Goal: Information Seeking & Learning: Check status

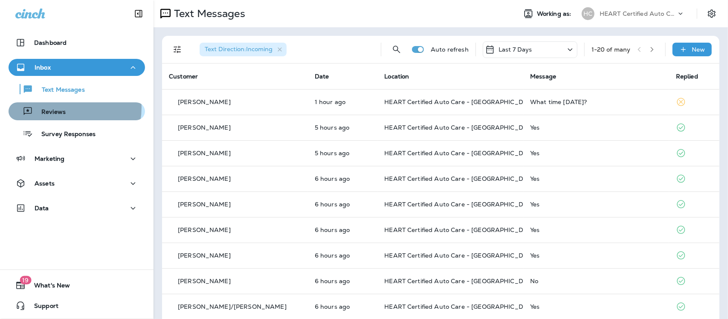
click at [65, 108] on div "Reviews" at bounding box center [77, 111] width 130 height 13
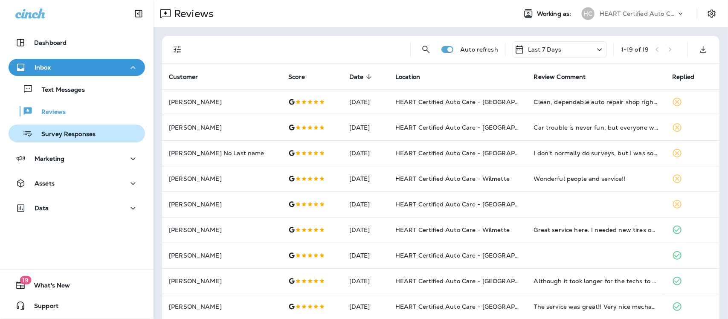
click at [46, 131] on p "Survey Responses" at bounding box center [64, 135] width 63 height 8
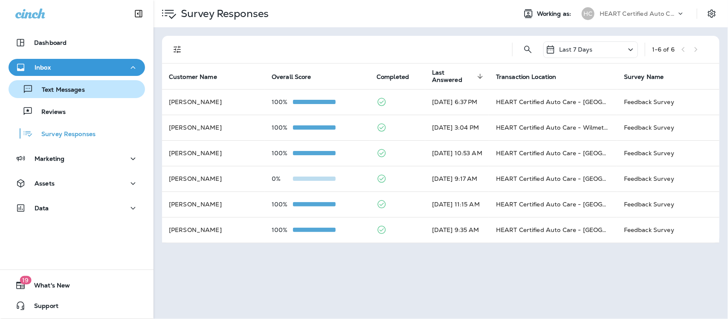
click at [75, 92] on p "Text Messages" at bounding box center [59, 90] width 52 height 8
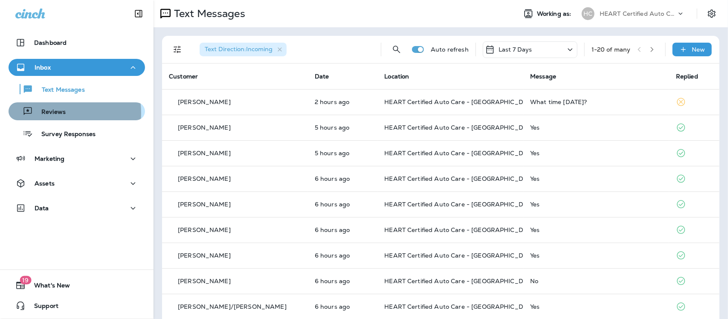
click at [55, 113] on p "Reviews" at bounding box center [49, 112] width 33 height 8
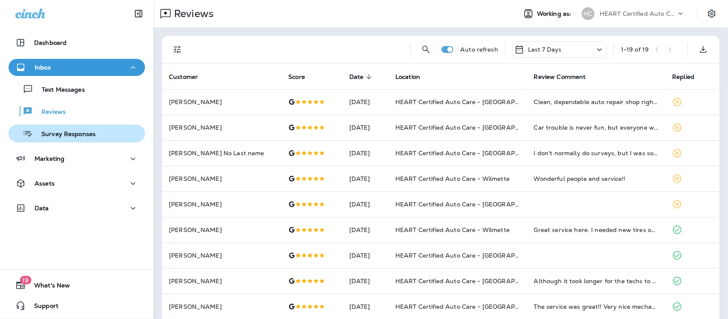
click at [67, 137] on p "Survey Responses" at bounding box center [64, 135] width 63 height 8
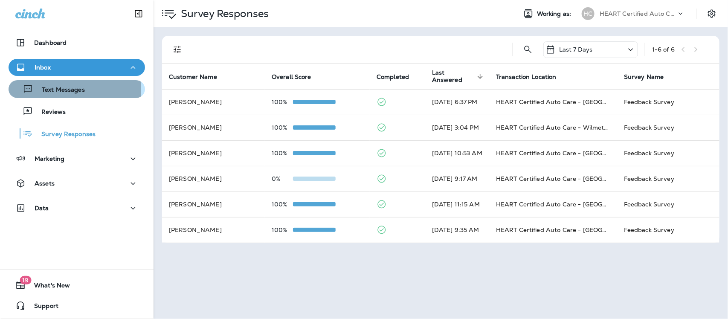
click at [61, 90] on p "Text Messages" at bounding box center [59, 90] width 52 height 8
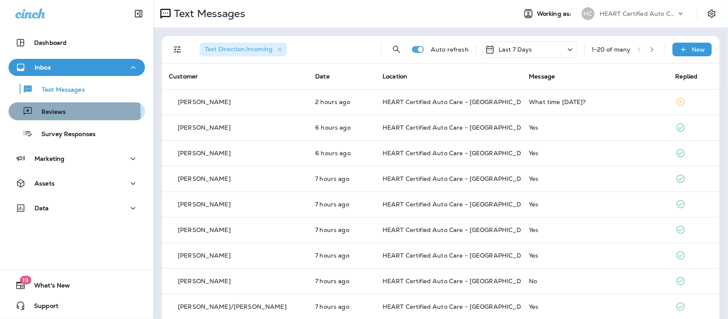
click at [36, 113] on p "Reviews" at bounding box center [49, 112] width 33 height 8
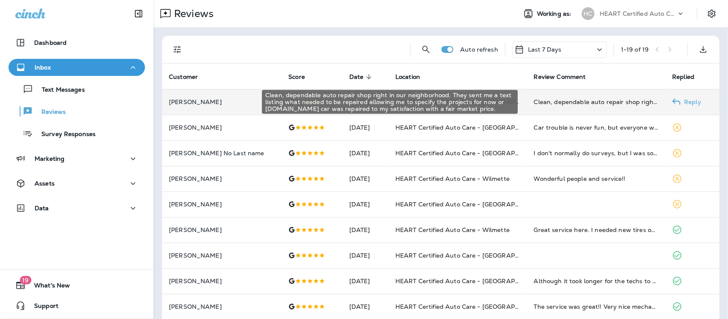
click at [599, 101] on div "Clean, dependable auto repair shop right in our neighborhood. They sent me a te…" at bounding box center [596, 102] width 125 height 9
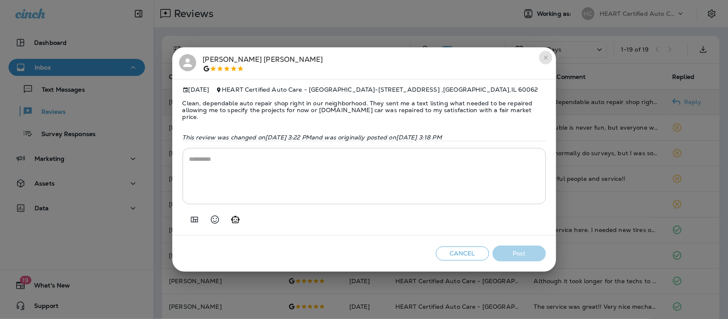
click at [546, 56] on icon "close" at bounding box center [546, 57] width 7 height 7
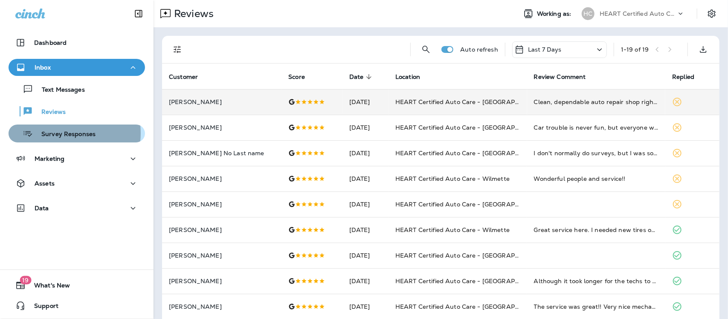
click at [58, 133] on p "Survey Responses" at bounding box center [64, 135] width 63 height 8
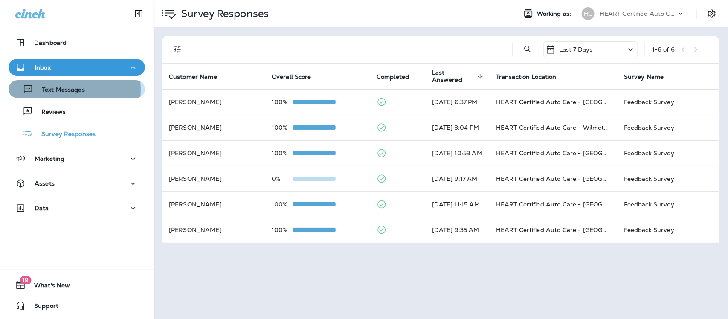
click at [52, 90] on p "Text Messages" at bounding box center [59, 90] width 52 height 8
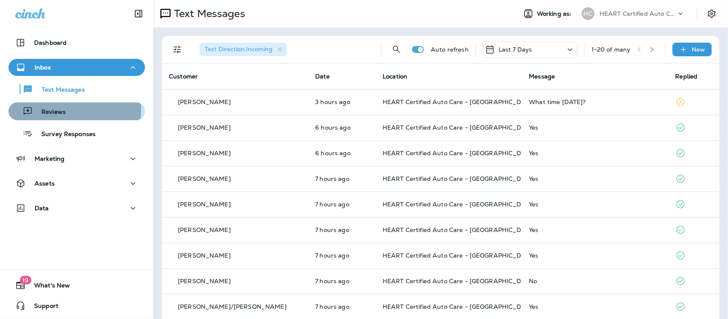
click at [50, 109] on p "Reviews" at bounding box center [49, 112] width 33 height 8
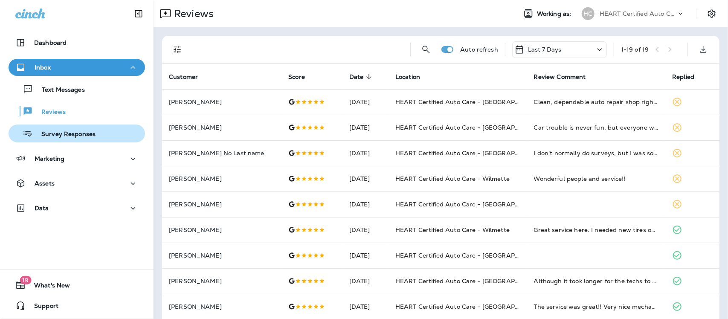
click at [63, 135] on p "Survey Responses" at bounding box center [64, 135] width 63 height 8
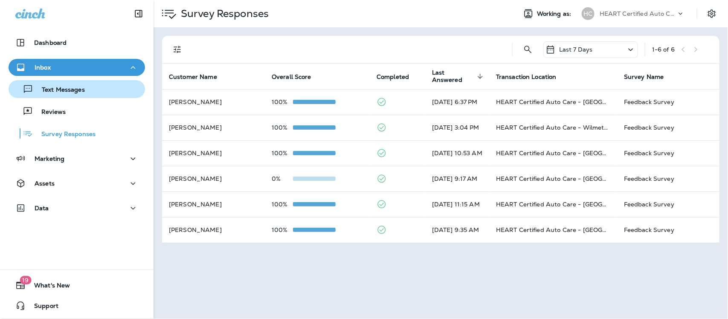
click at [60, 91] on p "Text Messages" at bounding box center [59, 90] width 52 height 8
